Goal: Transaction & Acquisition: Obtain resource

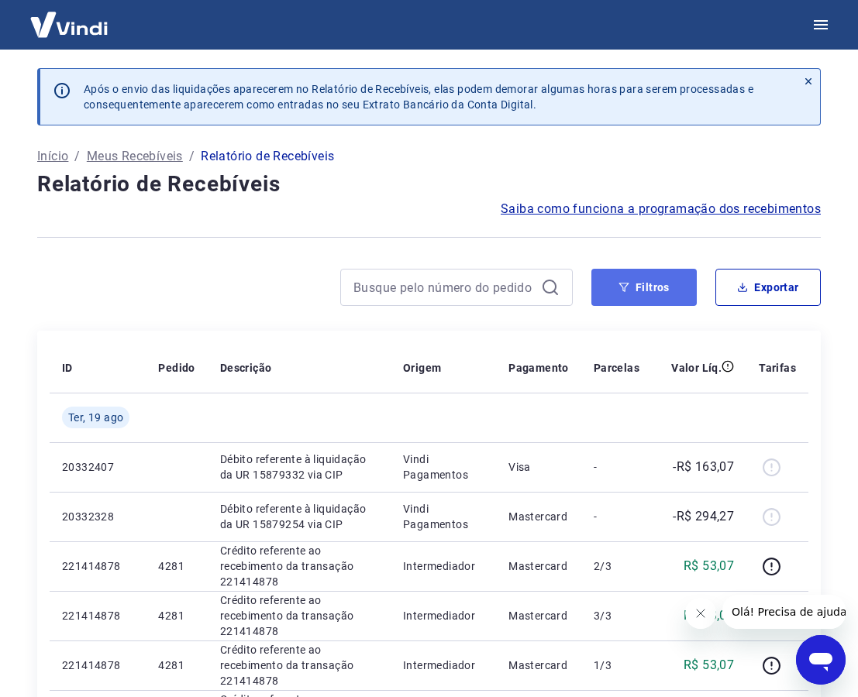
click at [616, 299] on button "Filtros" at bounding box center [643, 287] width 105 height 37
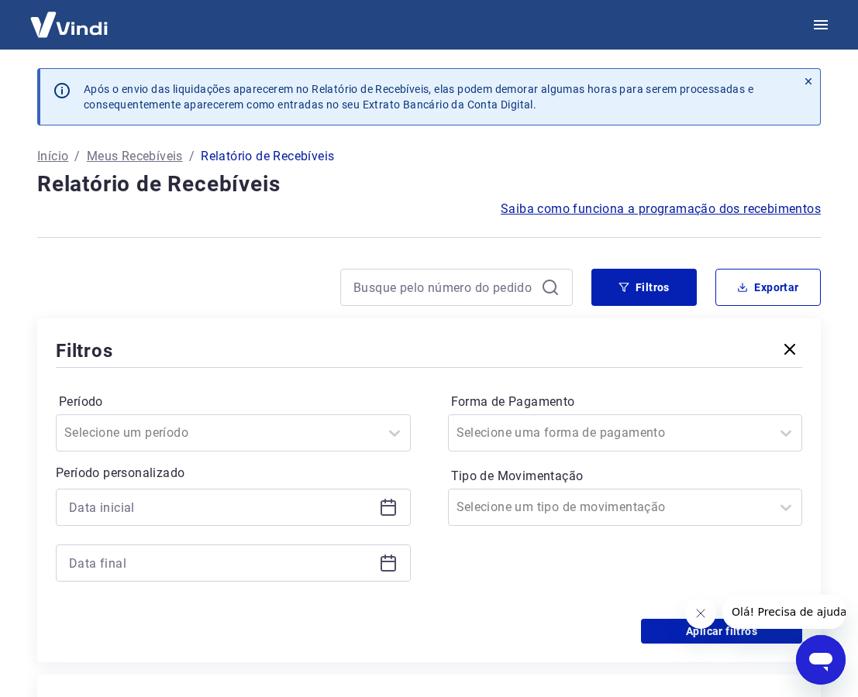
click at [386, 504] on icon at bounding box center [388, 507] width 19 height 19
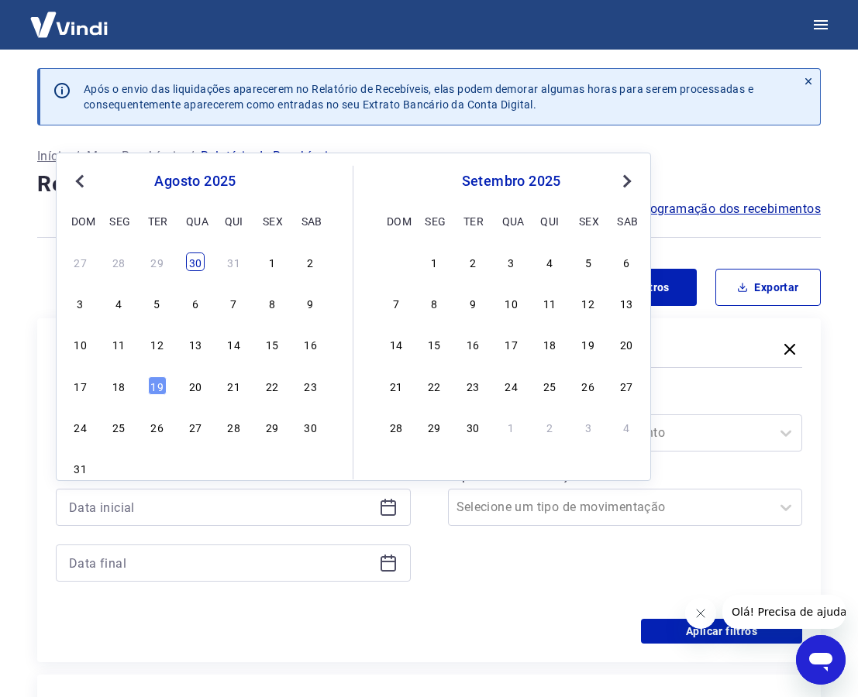
click at [199, 260] on div "30" at bounding box center [195, 262] width 19 height 19
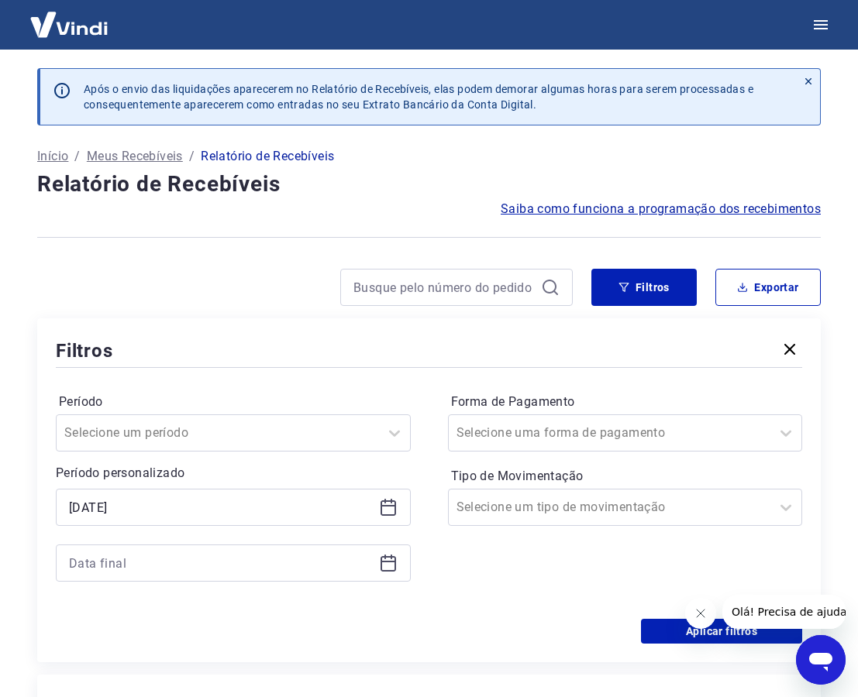
type input "30/07/2025"
click at [390, 552] on div at bounding box center [233, 563] width 355 height 37
click at [391, 567] on icon at bounding box center [388, 563] width 19 height 19
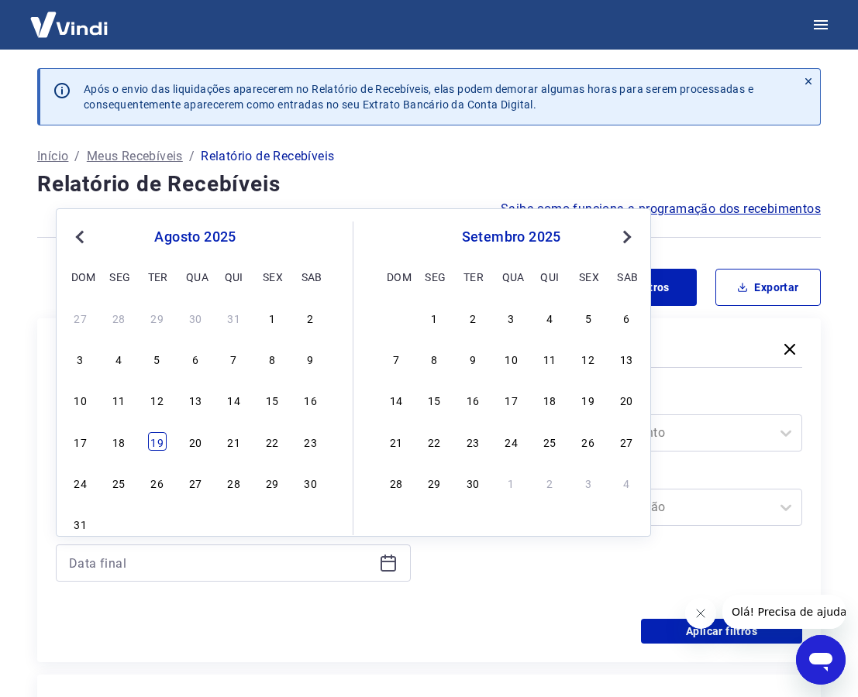
click at [156, 447] on div "19" at bounding box center [157, 441] width 19 height 19
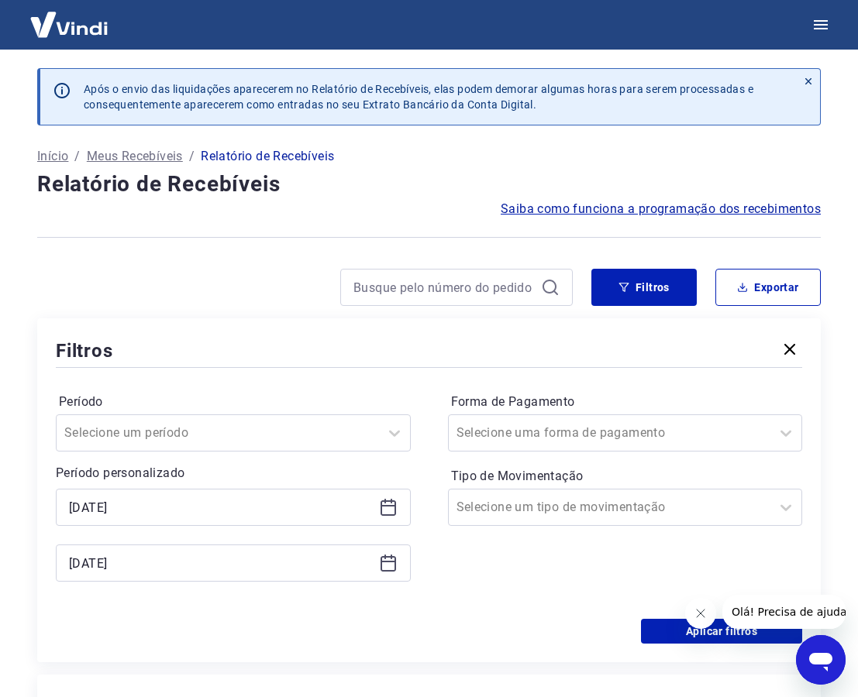
type input "19/08/2025"
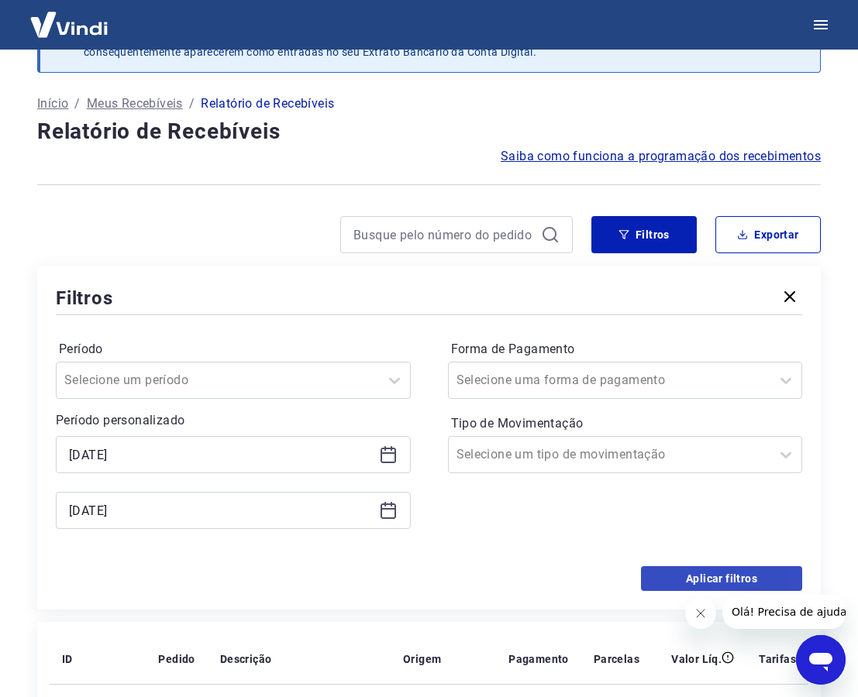
scroll to position [77, 0]
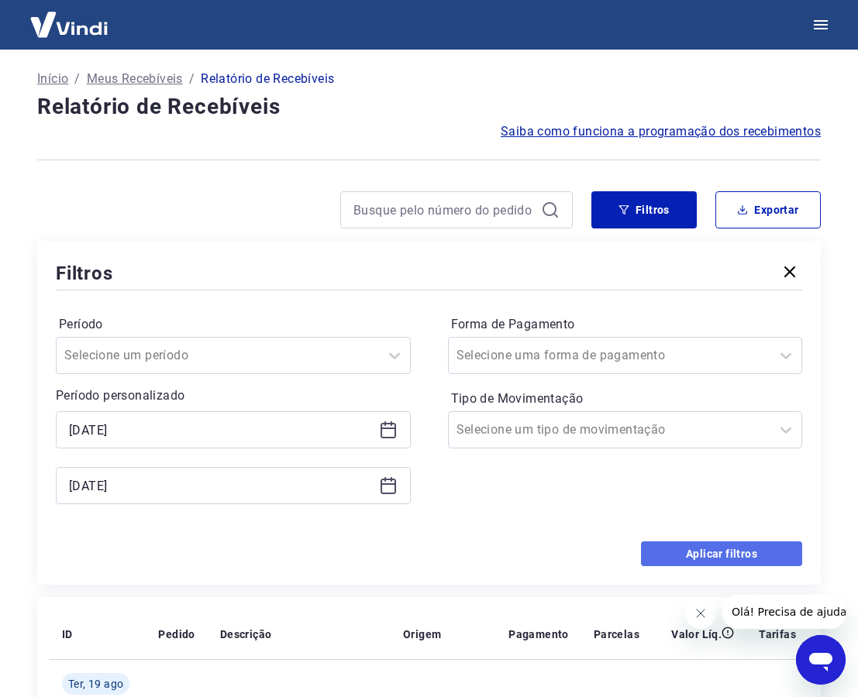
click at [722, 549] on button "Aplicar filtros" at bounding box center [721, 553] width 161 height 25
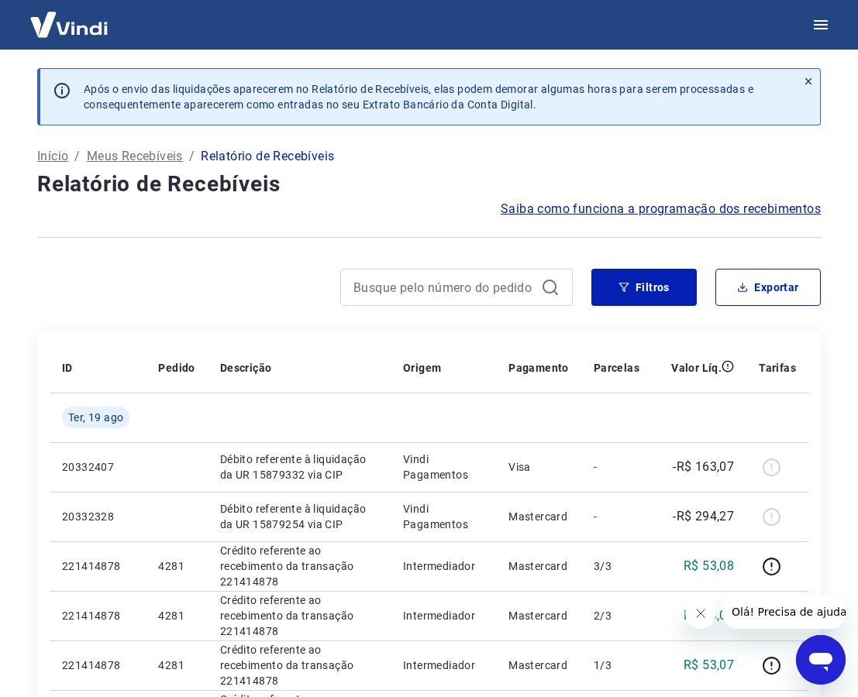
click at [455, 199] on h4 "Relatório de Recebíveis" at bounding box center [428, 184] width 783 height 31
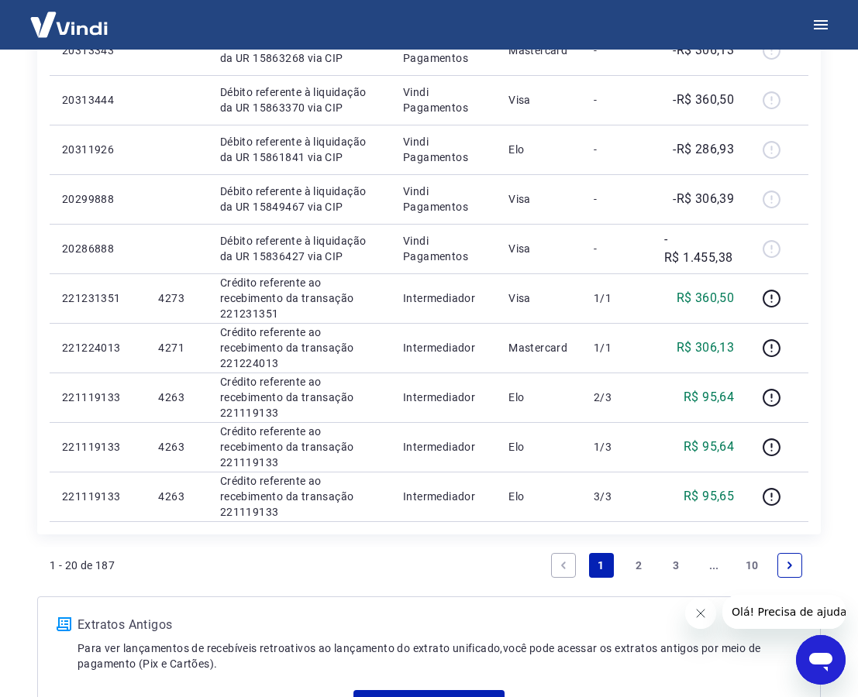
scroll to position [1097, 0]
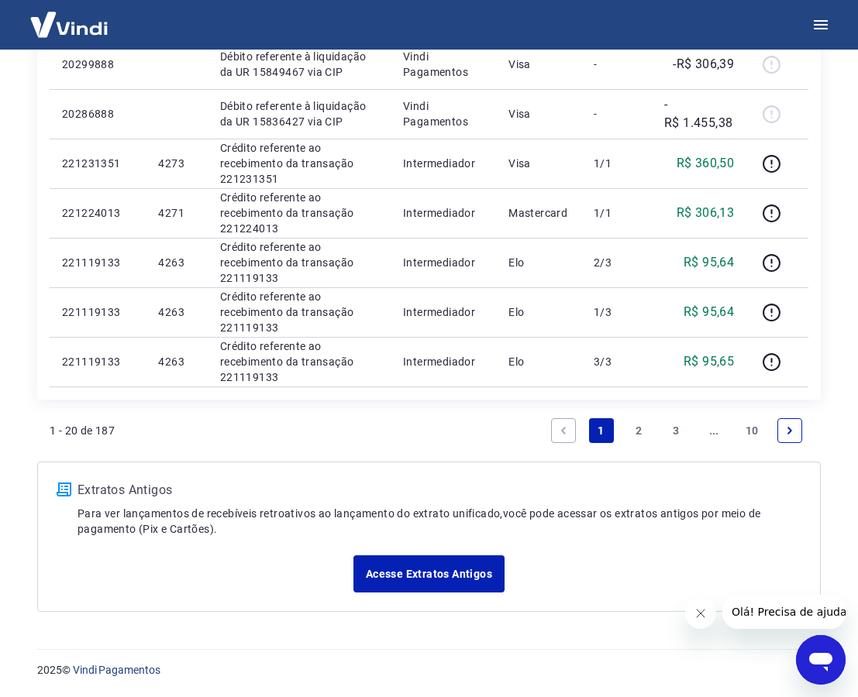
click at [695, 614] on icon "Fechar mensagem da empresa" at bounding box center [699, 613] width 12 height 12
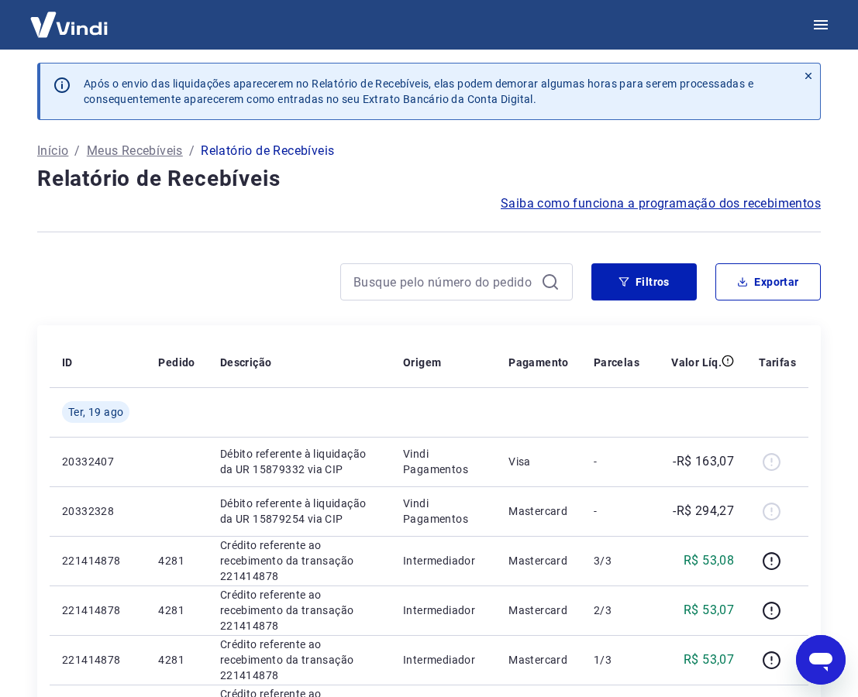
scroll to position [0, 0]
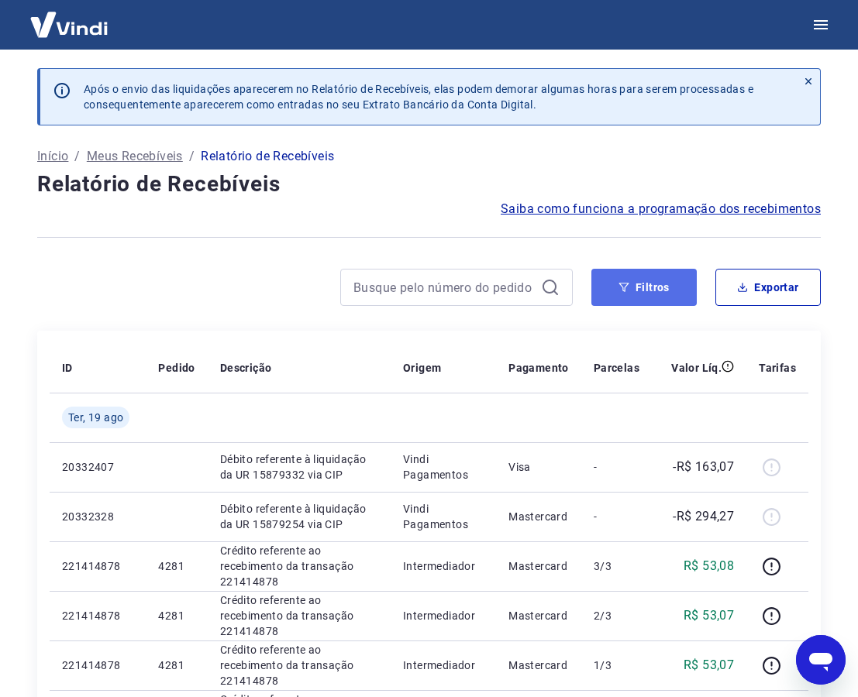
click at [640, 291] on button "Filtros" at bounding box center [643, 287] width 105 height 37
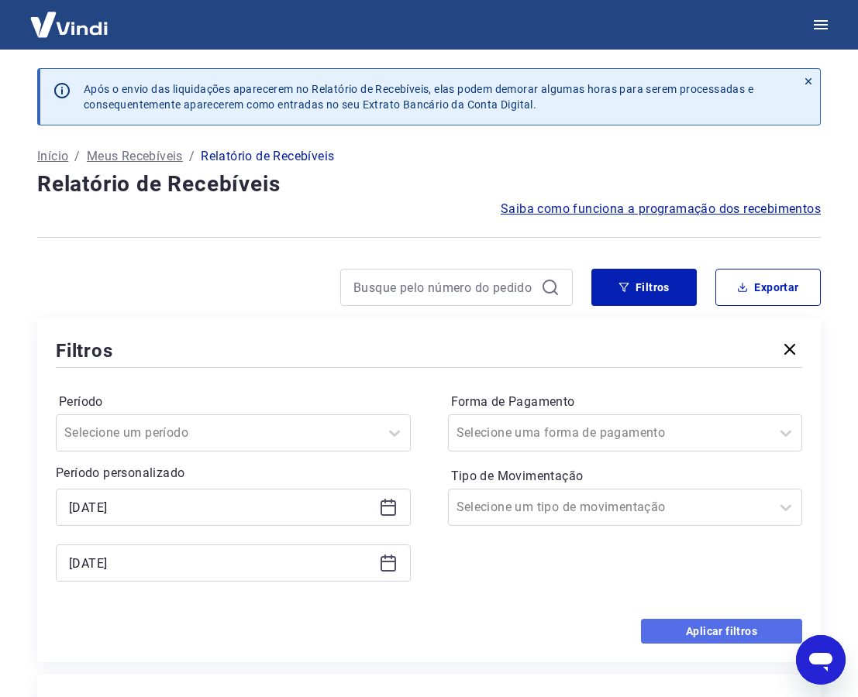
click at [708, 637] on button "Aplicar filtros" at bounding box center [721, 631] width 161 height 25
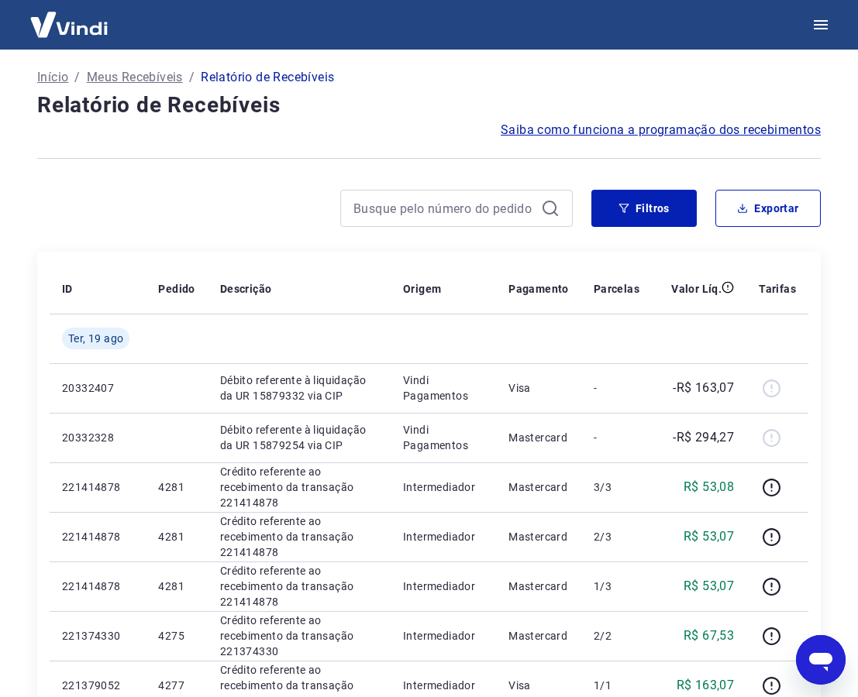
scroll to position [77, 0]
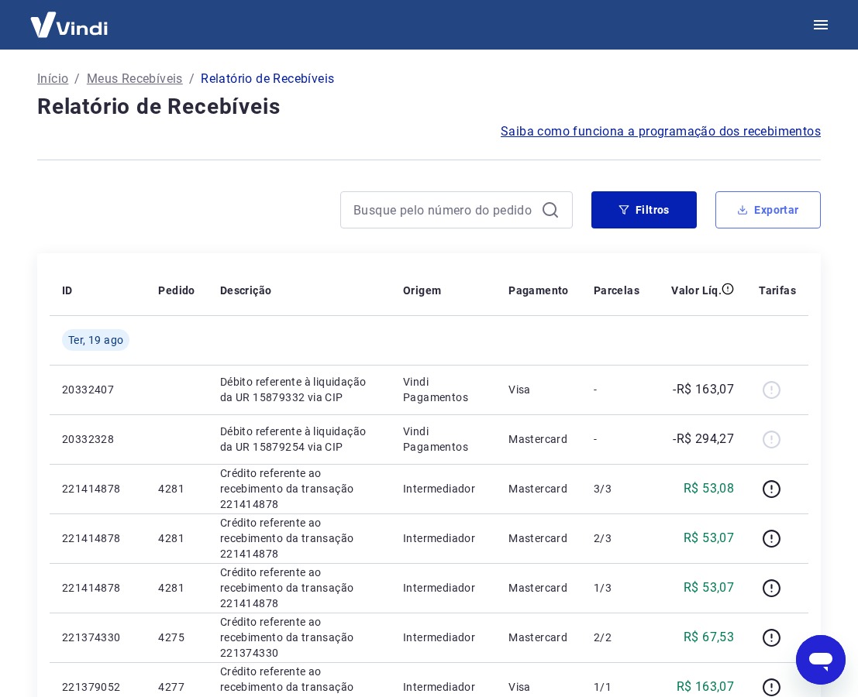
click at [766, 215] on button "Exportar" at bounding box center [767, 209] width 105 height 37
type input "30/07/2025"
type input "19/08/2025"
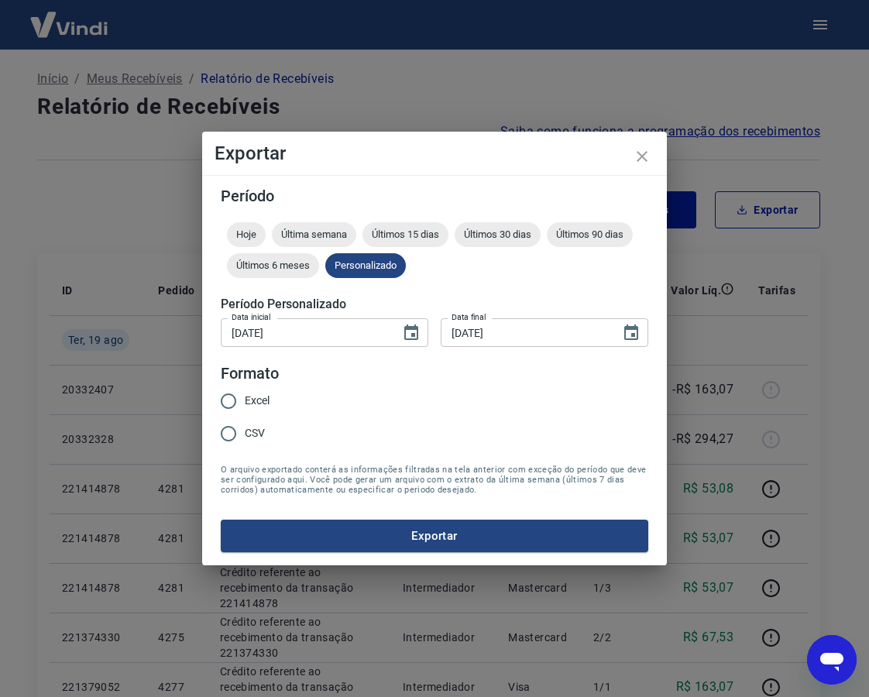
click at [233, 400] on input "Excel" at bounding box center [228, 401] width 33 height 33
radio input "true"
click at [448, 538] on button "Exportar" at bounding box center [435, 536] width 428 height 33
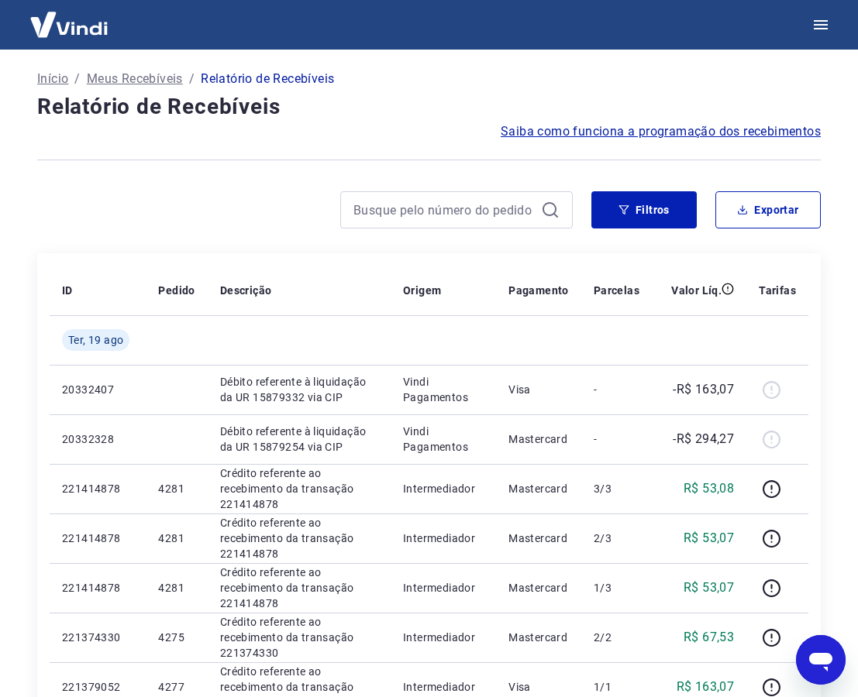
click at [54, 77] on p "Início" at bounding box center [52, 79] width 31 height 19
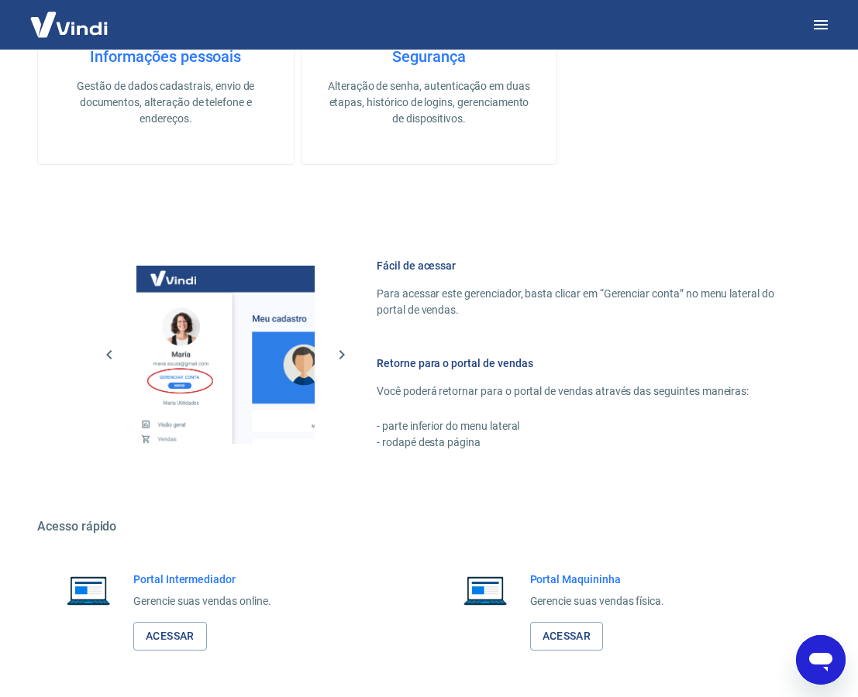
scroll to position [541, 0]
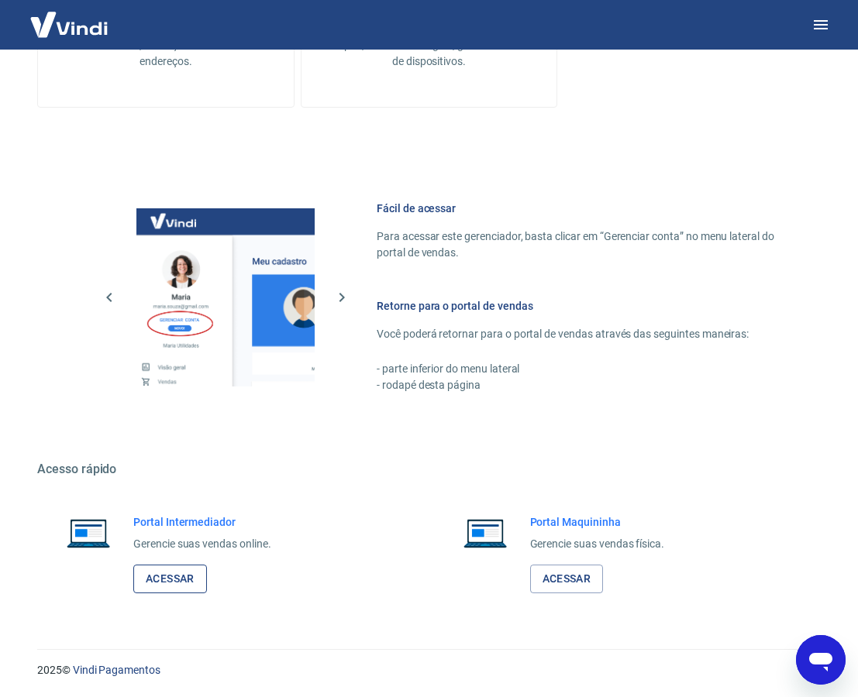
click at [167, 580] on link "Acessar" at bounding box center [170, 579] width 74 height 29
